Goal: Transaction & Acquisition: Purchase product/service

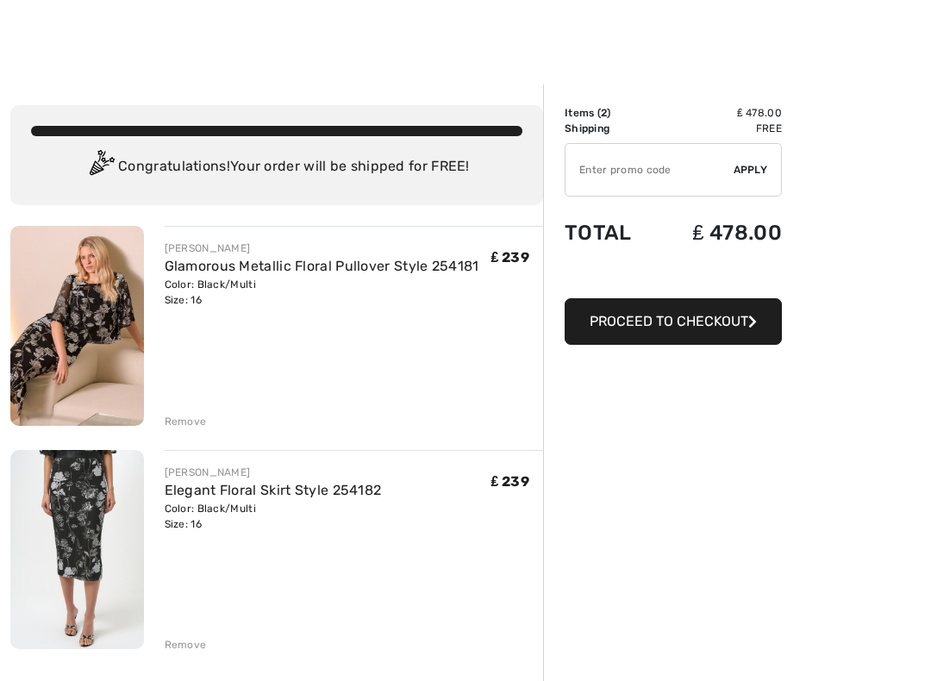
click at [435, 338] on div "JOSEPH RIBKOFF Glamorous Metallic Floral Pullover Style 254181 Color: Black/Mul…" at bounding box center [354, 328] width 379 height 204
click at [460, 266] on link "Glamorous Metallic Floral Pullover Style 254181" at bounding box center [322, 266] width 315 height 16
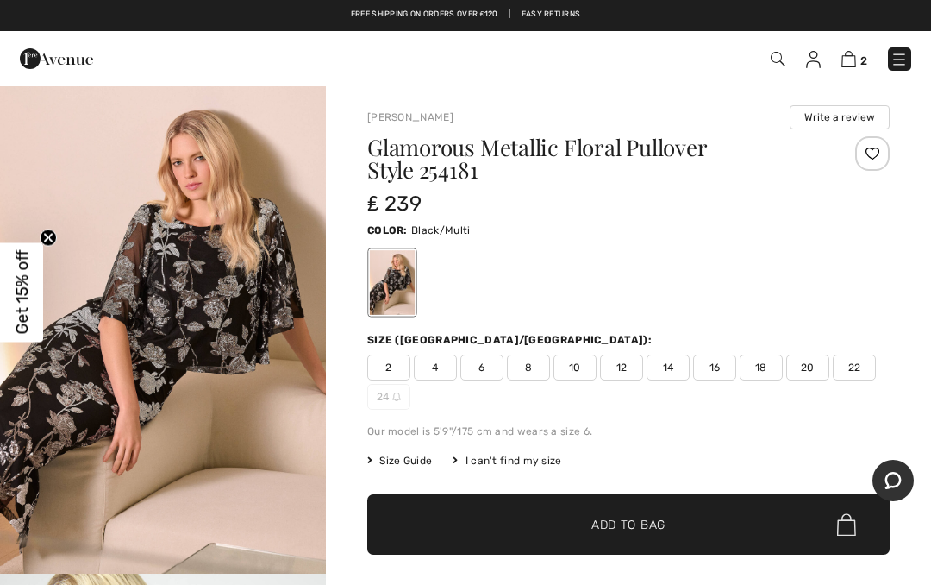
click at [398, 285] on div at bounding box center [392, 282] width 45 height 65
click at [254, 385] on img "1 / 6" at bounding box center [163, 329] width 326 height 489
click at [848, 52] on img at bounding box center [849, 59] width 15 height 16
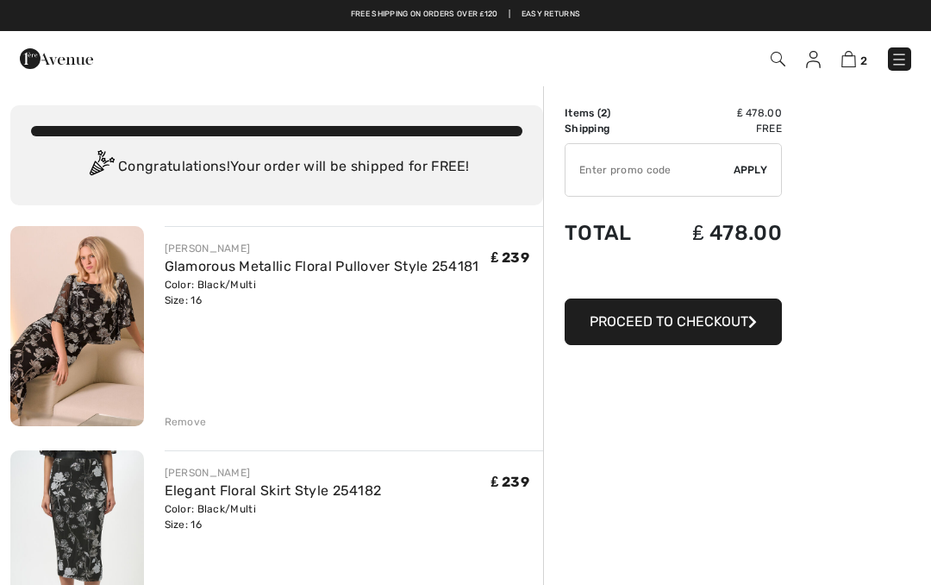
click at [748, 325] on icon "button" at bounding box center [752, 322] width 9 height 14
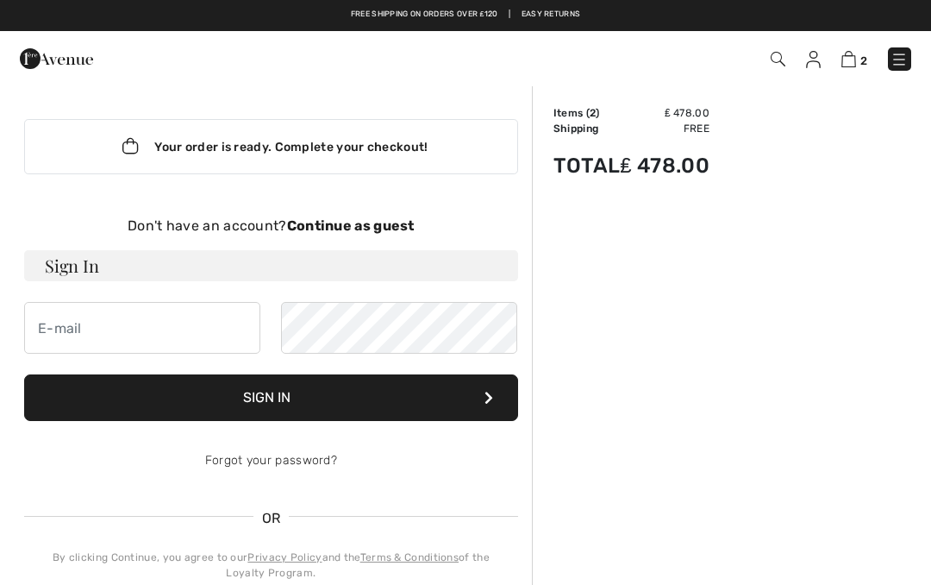
click at [465, 398] on button "Sign In" at bounding box center [271, 397] width 494 height 47
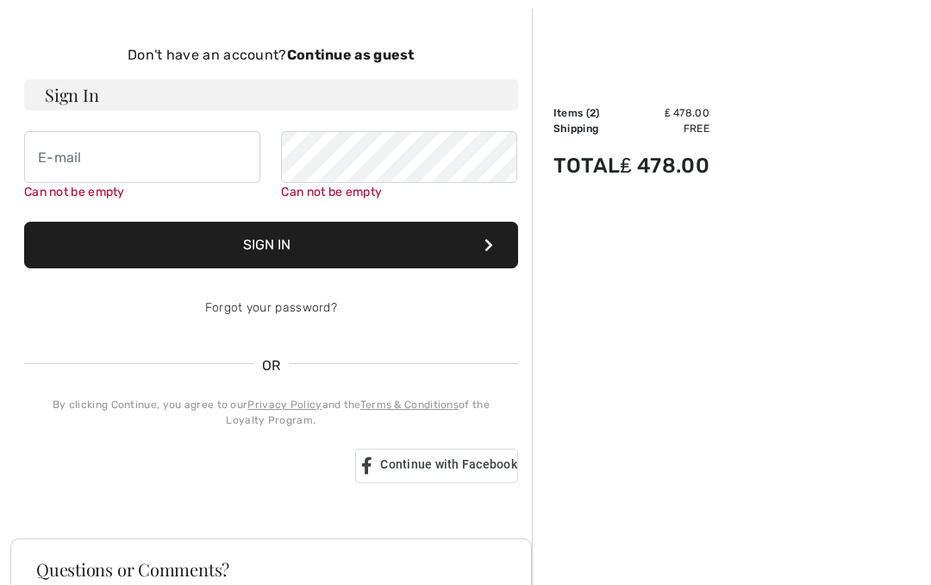
scroll to position [178, 0]
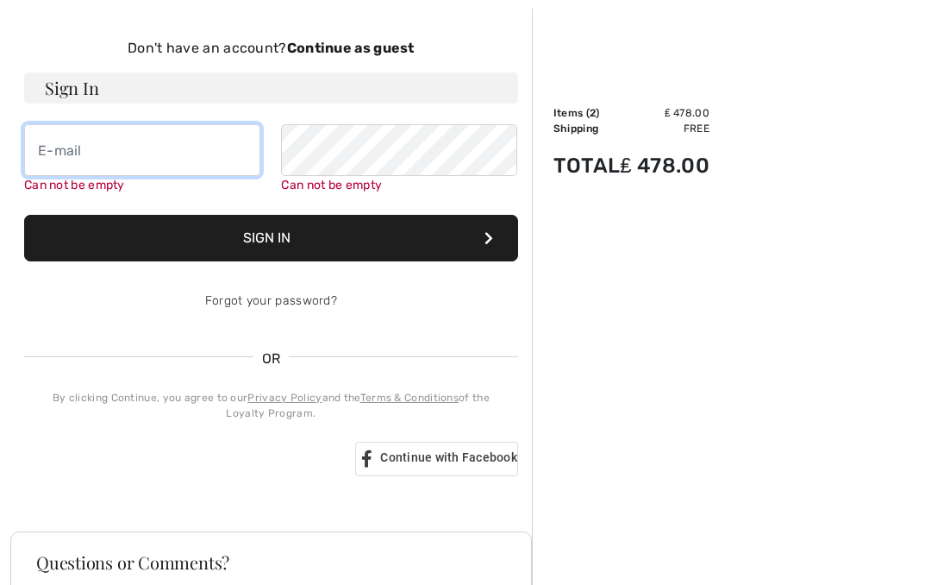
click at [151, 152] on input "email" at bounding box center [142, 150] width 236 height 52
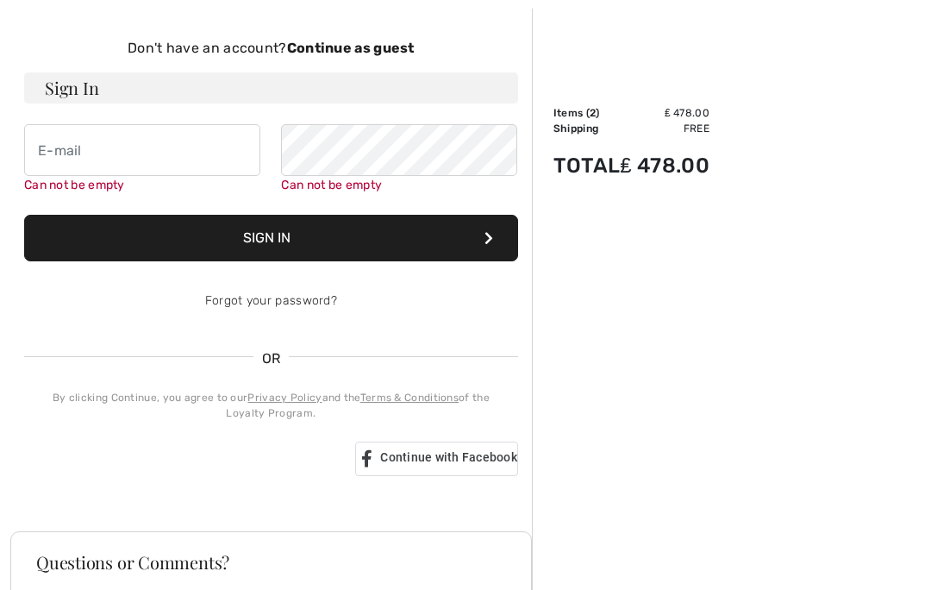
type input "[EMAIL_ADDRESS][DOMAIN_NAME]"
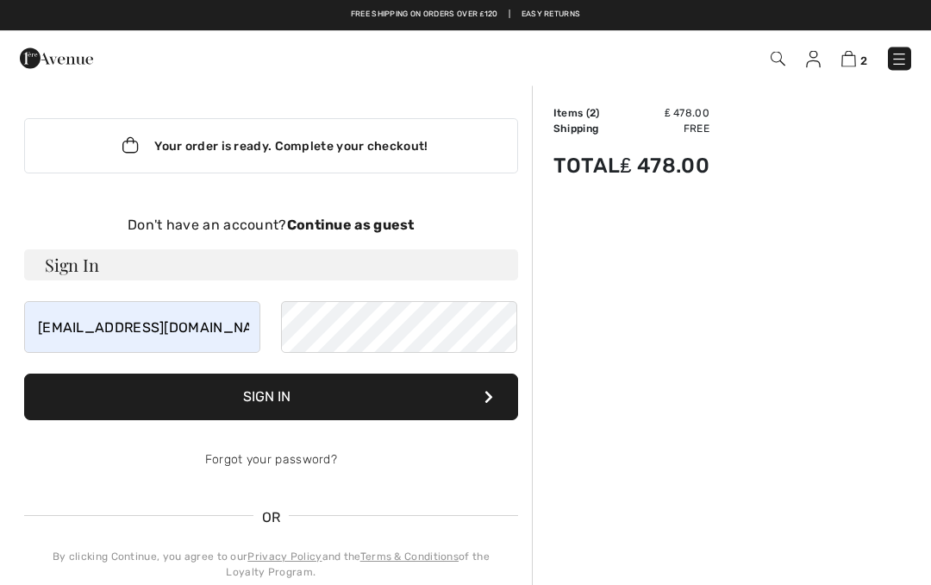
scroll to position [0, 0]
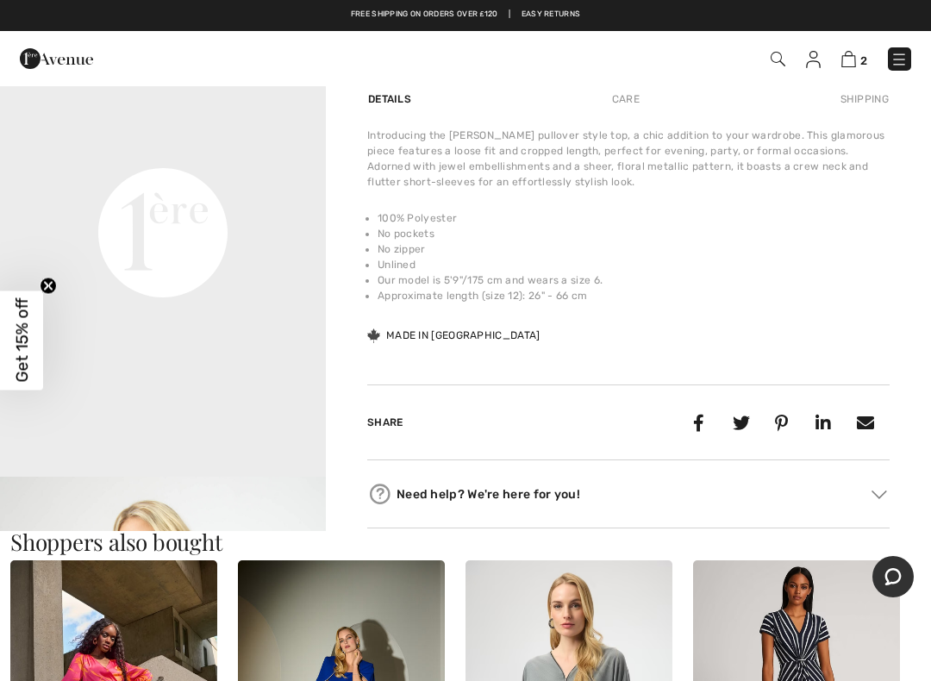
scroll to position [1074, 0]
